Goal: Transaction & Acquisition: Purchase product/service

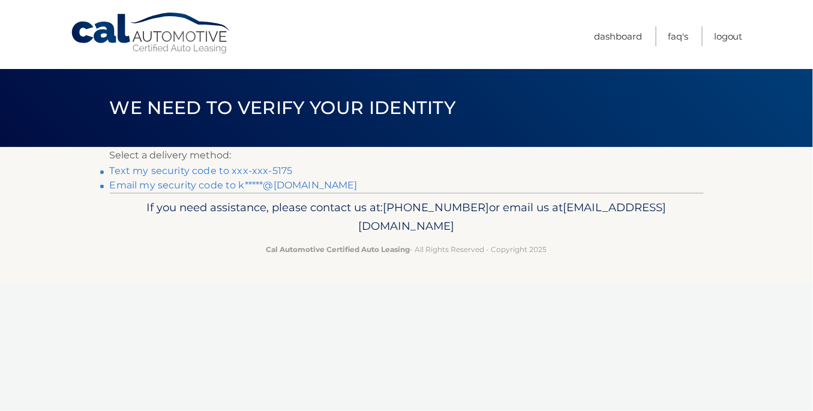
click at [248, 171] on link "Text my security code to xxx-xxx-5175" at bounding box center [201, 170] width 183 height 11
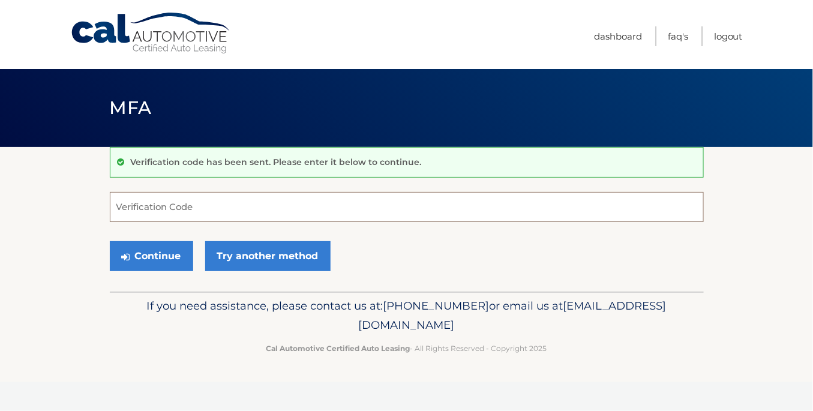
click at [229, 200] on input "Verification Code" at bounding box center [407, 207] width 594 height 30
type input "388191"
click at [110, 241] on button "Continue" at bounding box center [151, 256] width 83 height 30
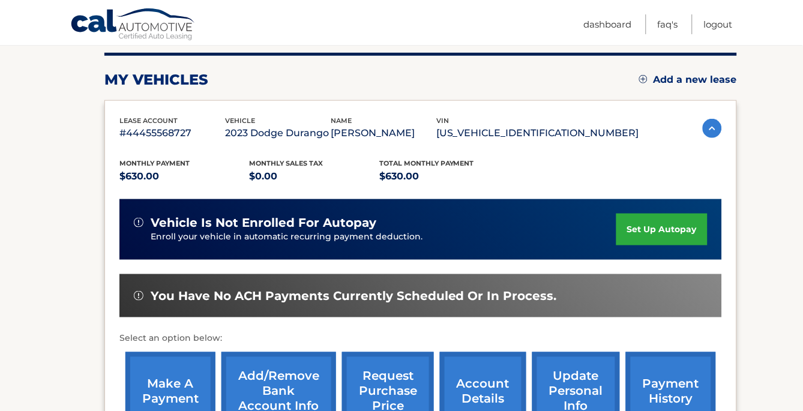
scroll to position [178, 0]
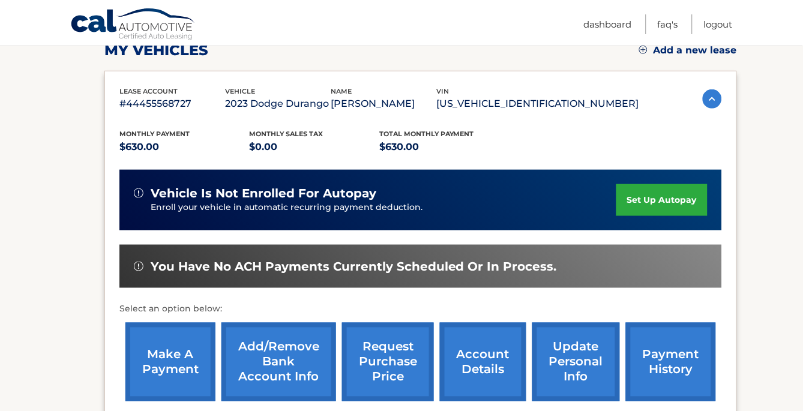
click at [197, 354] on link "make a payment" at bounding box center [170, 362] width 90 height 79
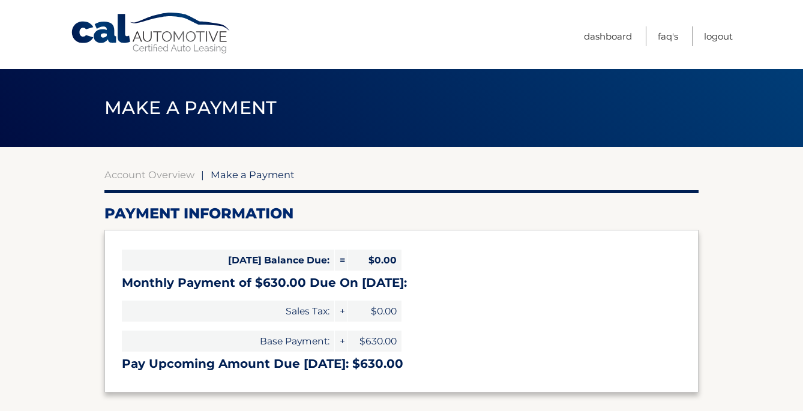
select select "MWIwNDVhZWQtMTExNy00ZTkyLTk5YmMtODdkNjljM2FjMDYw"
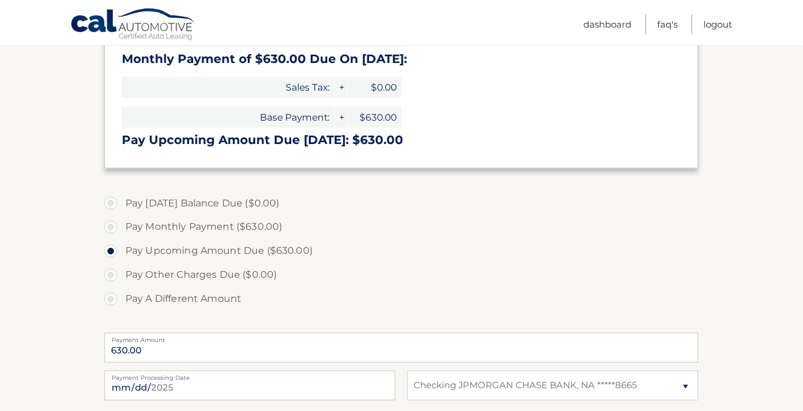
scroll to position [266, 0]
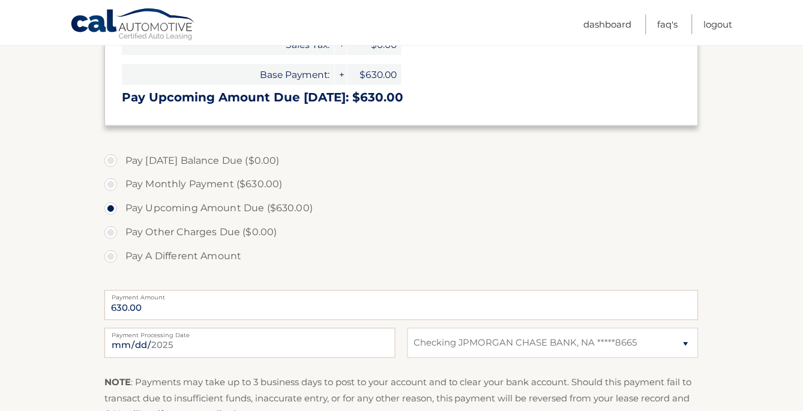
click at [169, 166] on label "Pay [DATE] Balance Due ($0.00)" at bounding box center [401, 161] width 594 height 24
click at [175, 184] on label "Pay Monthly Payment ($630.00)" at bounding box center [401, 185] width 594 height 24
click at [121, 184] on input "Pay Monthly Payment ($630.00)" at bounding box center [115, 182] width 12 height 19
radio input "true"
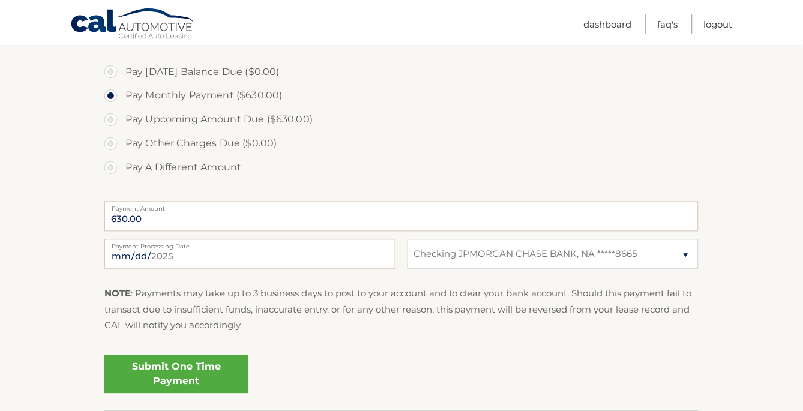
click at [181, 362] on link "Submit One Time Payment" at bounding box center [176, 374] width 144 height 38
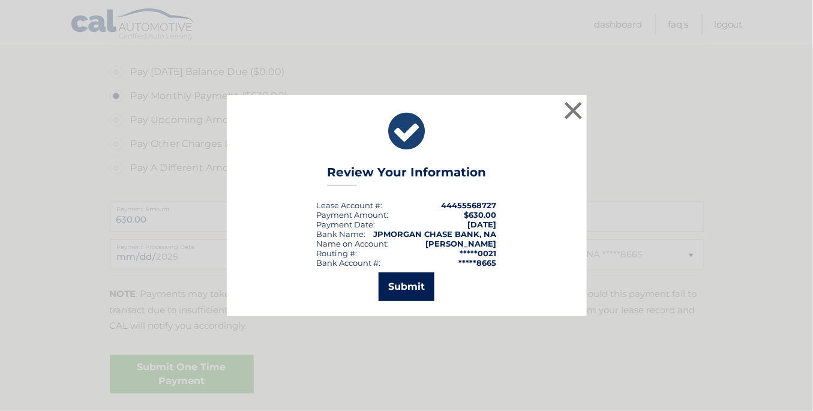
click at [407, 281] on button "Submit" at bounding box center [407, 286] width 56 height 29
